Goal: Task Accomplishment & Management: Manage account settings

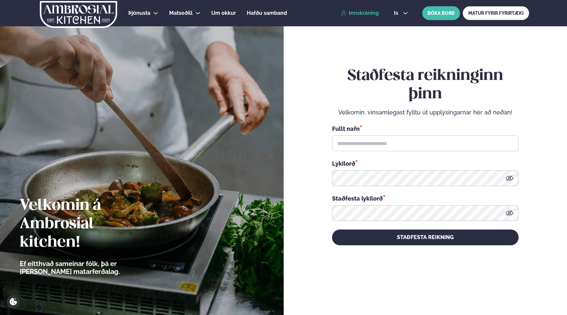
click at [362, 12] on link "Innskráning" at bounding box center [360, 13] width 38 height 6
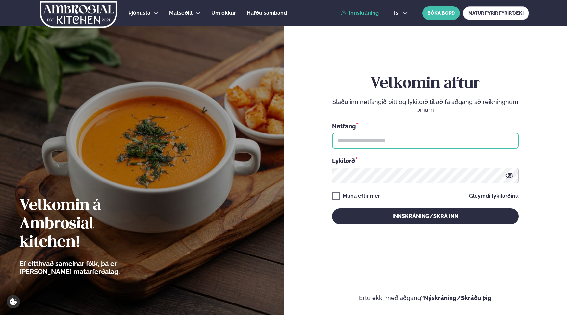
type input "**********"
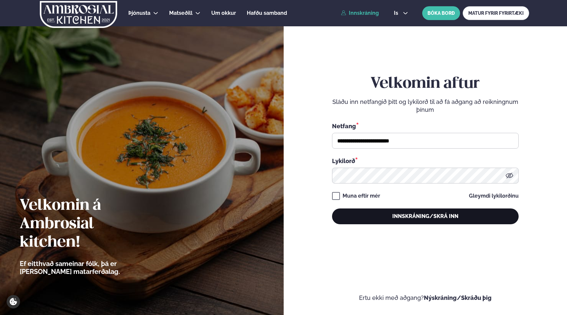
click at [426, 213] on button "Innskráning/Skrá inn" at bounding box center [425, 217] width 186 height 16
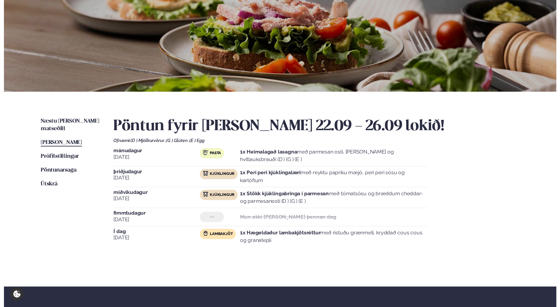
scroll to position [52, 0]
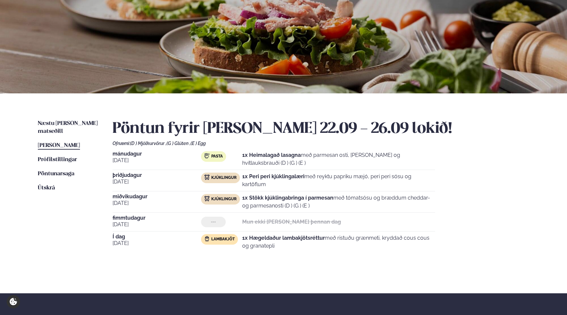
drag, startPoint x: 299, startPoint y: 246, endPoint x: 314, endPoint y: 254, distance: 16.8
click at [314, 254] on div "Pöntun fyrir [PERSON_NAME] 22.09 - 26.09 lokið! Ofnæmi: (D ) Mjólkurvörur , (G …" at bounding box center [320, 192] width 416 height 145
click at [336, 250] on div "Í dag [DATE] Lambakjöt 1x Hægeldaður lambakjötsréttur með ristuðu grænmeti, kry…" at bounding box center [273, 243] width 322 height 18
